Goal: Book appointment/travel/reservation

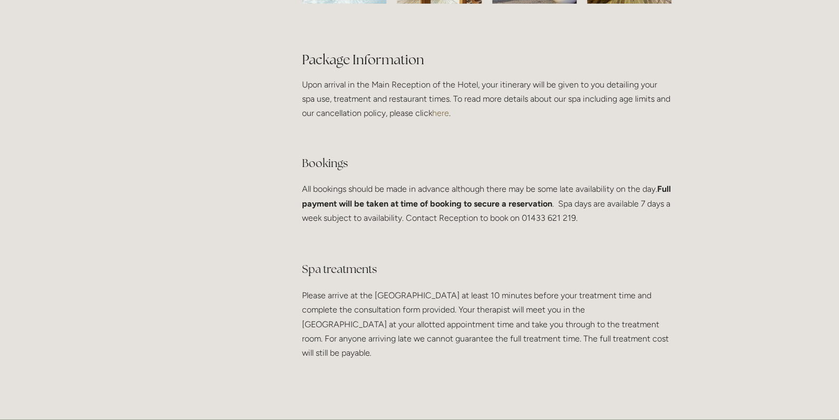
scroll to position [1950, 0]
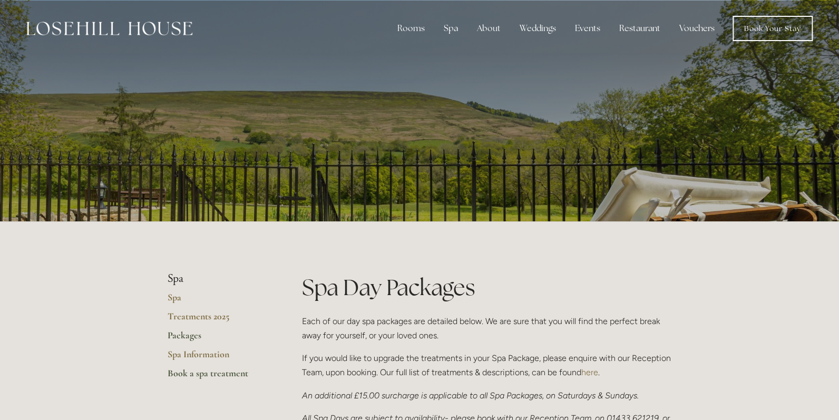
click at [203, 374] on link "Book a spa treatment" at bounding box center [218, 377] width 101 height 19
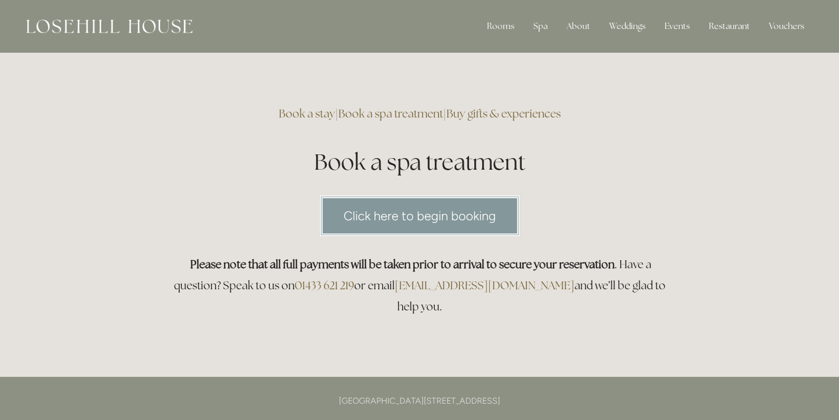
click at [430, 215] on link "Click here to begin booking" at bounding box center [420, 216] width 200 height 41
